Goal: Task Accomplishment & Management: Use online tool/utility

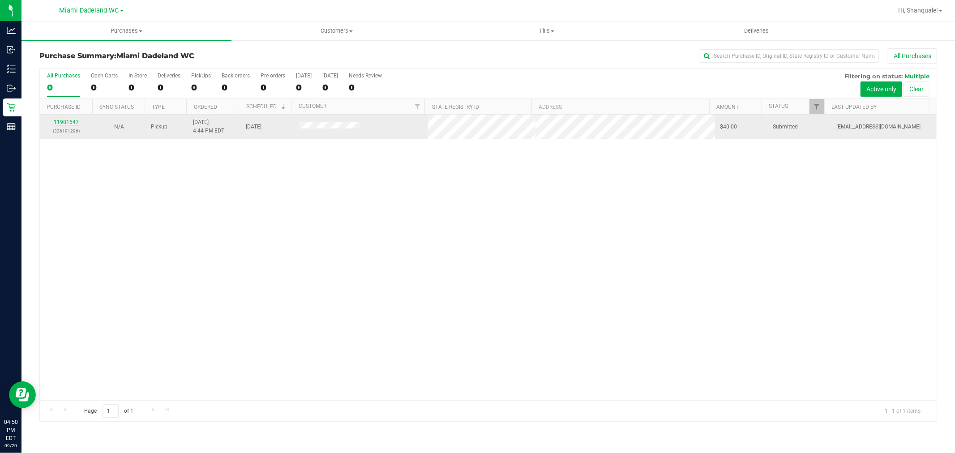
click at [70, 122] on link "11981647" at bounding box center [66, 122] width 25 height 6
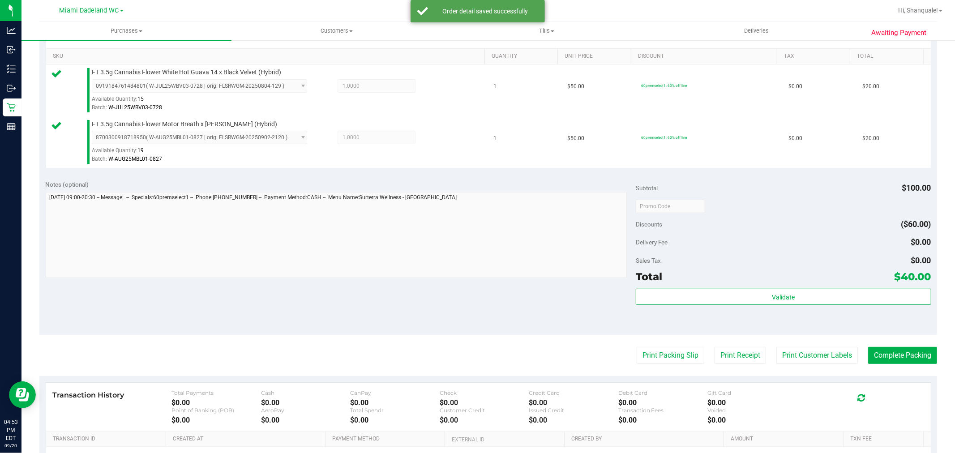
scroll to position [332, 0]
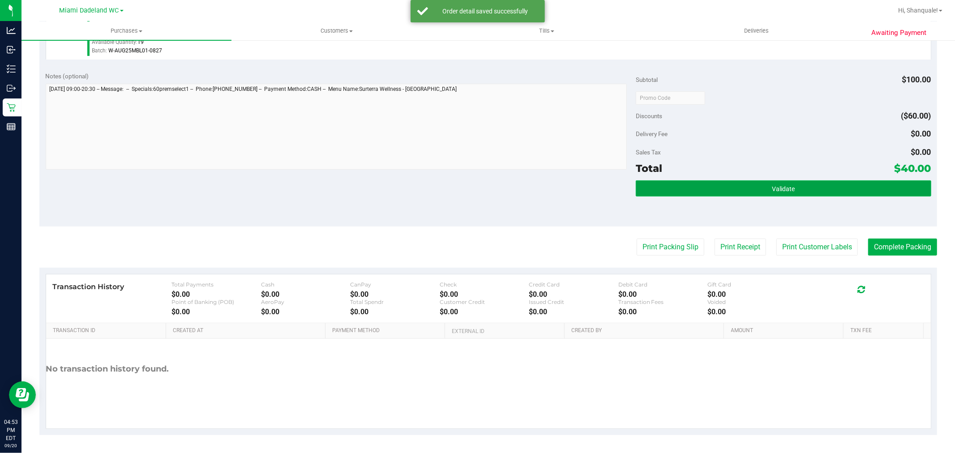
drag, startPoint x: 788, startPoint y: 188, endPoint x: 753, endPoint y: 193, distance: 35.8
click at [788, 187] on span "Validate" at bounding box center [783, 188] width 23 height 7
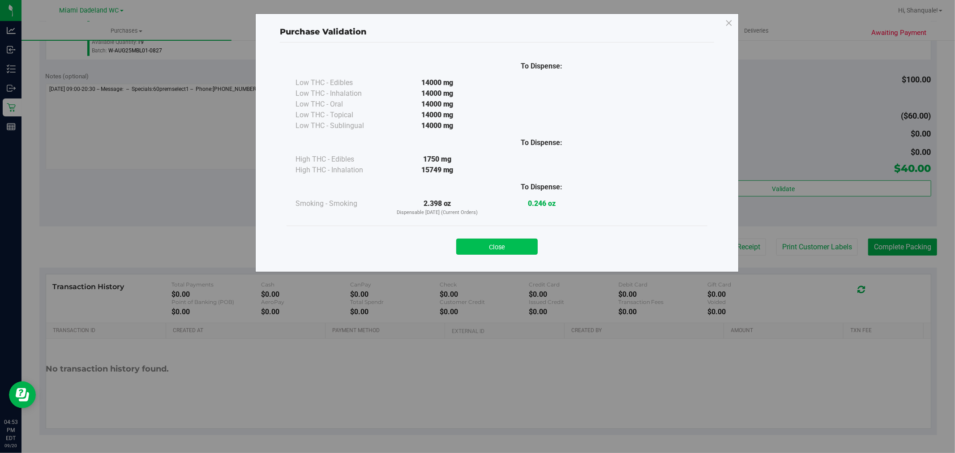
click at [495, 248] on button "Close" at bounding box center [496, 247] width 81 height 16
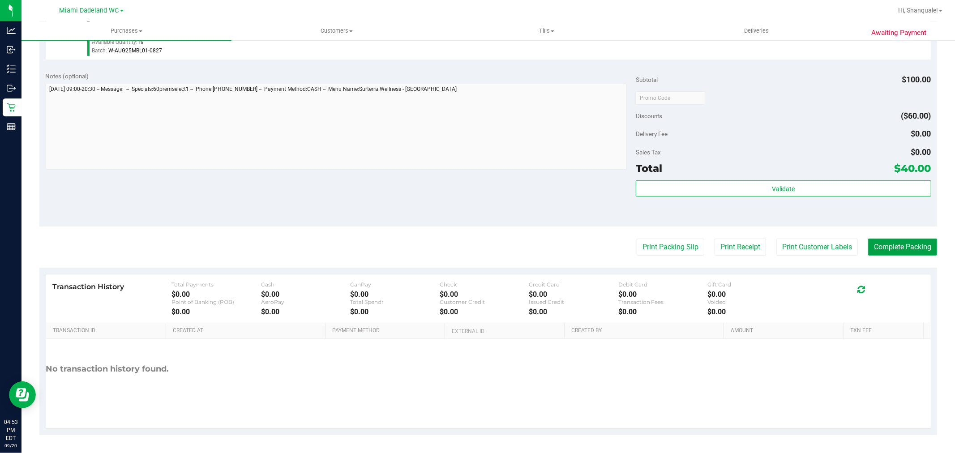
click at [893, 248] on button "Complete Packing" at bounding box center [902, 247] width 69 height 17
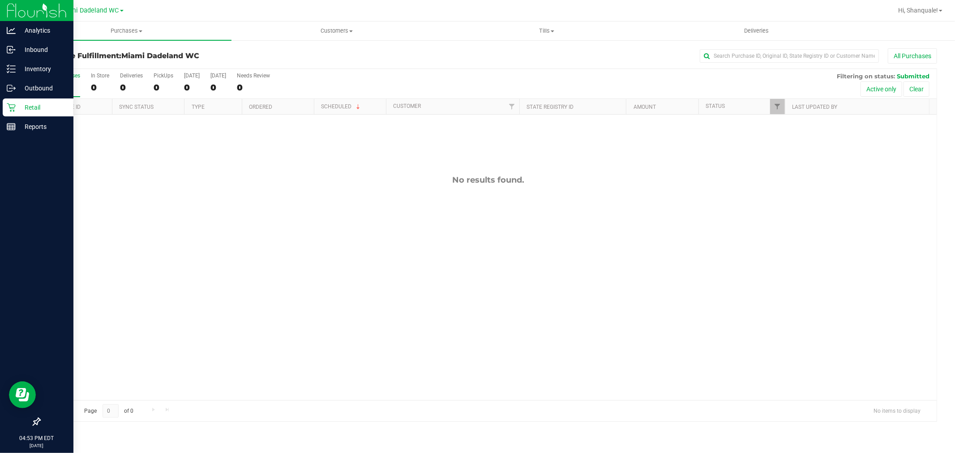
click at [39, 104] on p "Retail" at bounding box center [43, 107] width 54 height 11
